Goal: Information Seeking & Learning: Learn about a topic

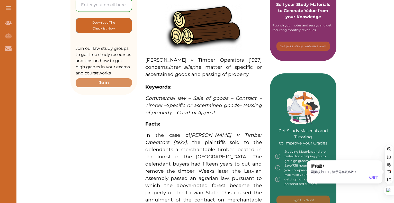
scroll to position [150, 0]
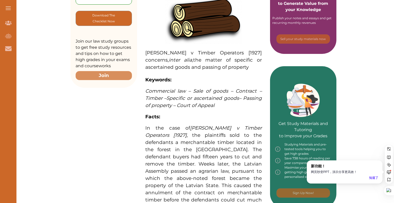
drag, startPoint x: 146, startPoint y: 51, endPoint x: 207, endPoint y: 59, distance: 61.6
click at [207, 59] on span "Kursell v Timber Operators [1927] concerns, inter alia, the matter of specific …" at bounding box center [203, 60] width 116 height 20
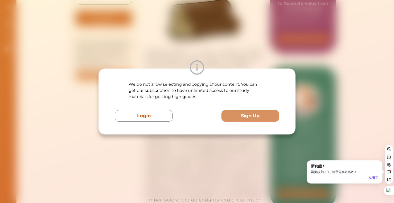
click at [196, 145] on div "We do not allow selecting and copying of our content. You can get our subscript…" at bounding box center [197, 101] width 394 height 203
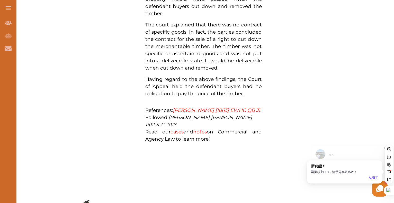
scroll to position [465, 0]
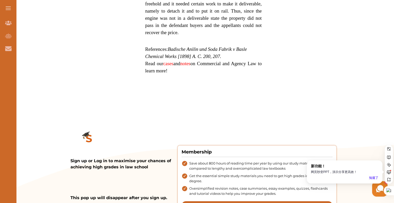
scroll to position [479, 0]
